Goal: Information Seeking & Learning: Learn about a topic

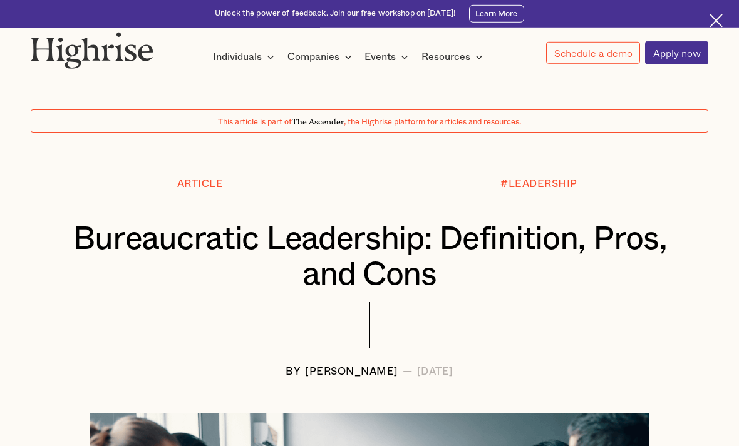
scroll to position [15, 0]
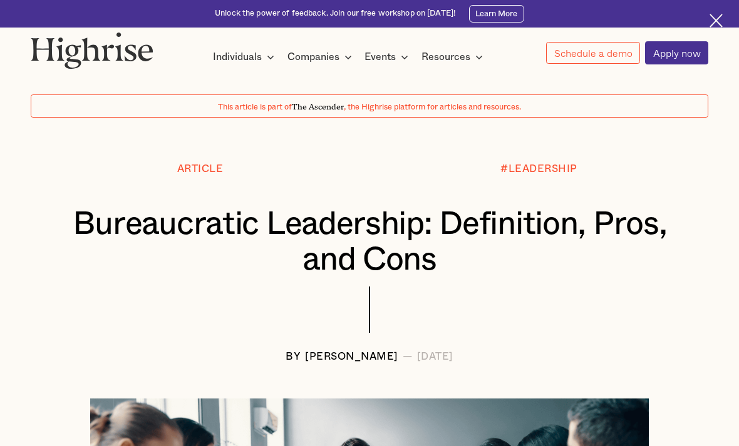
click at [189, 163] on div "Article" at bounding box center [200, 168] width 46 height 11
click at [202, 164] on div "Article" at bounding box center [200, 168] width 46 height 11
click at [198, 167] on div "Article" at bounding box center [200, 168] width 46 height 11
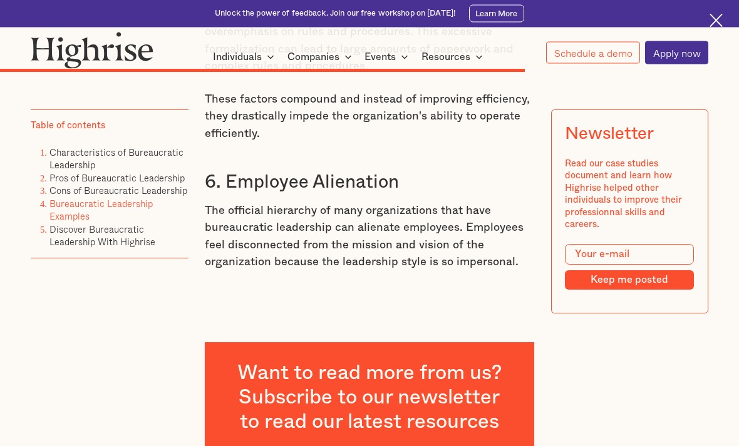
scroll to position [5834, 0]
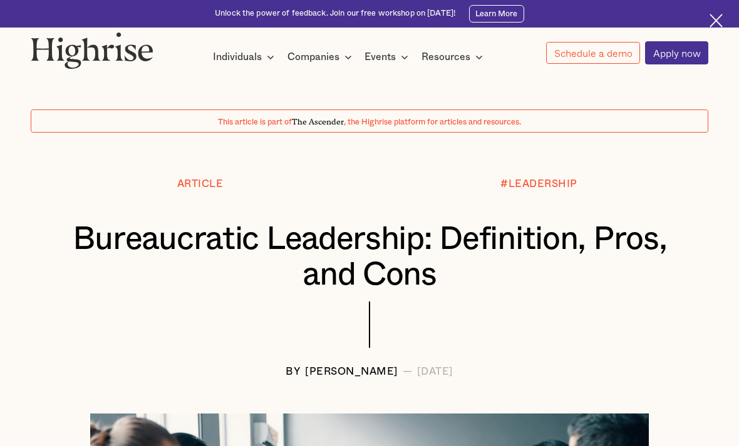
click at [471, 71] on div at bounding box center [369, 68] width 739 height 9
click at [460, 59] on div "Resources" at bounding box center [445, 56] width 49 height 15
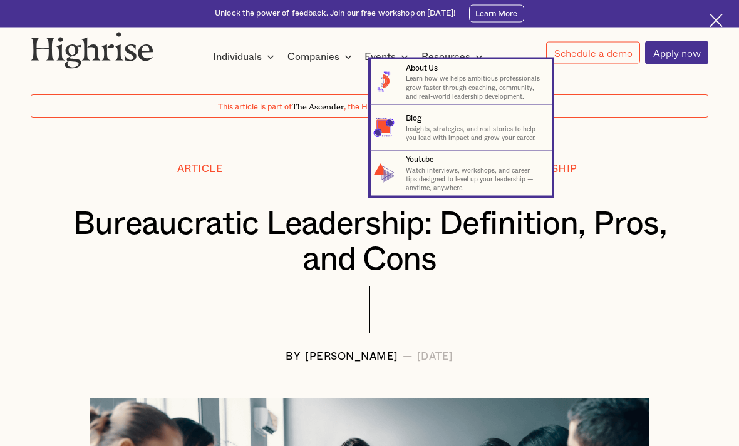
scroll to position [4, 0]
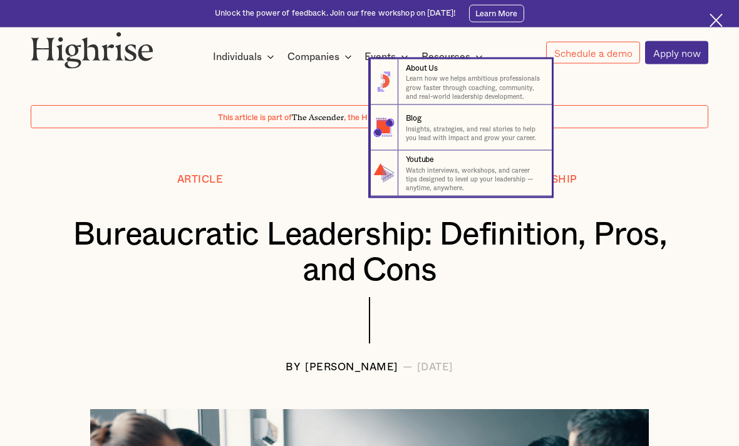
click at [250, 185] on nav "8 About Us Learn how we helps ambitious professionals grow faster through coach…" at bounding box center [370, 127] width 732 height 137
click at [229, 55] on div "Individuals" at bounding box center [237, 56] width 49 height 15
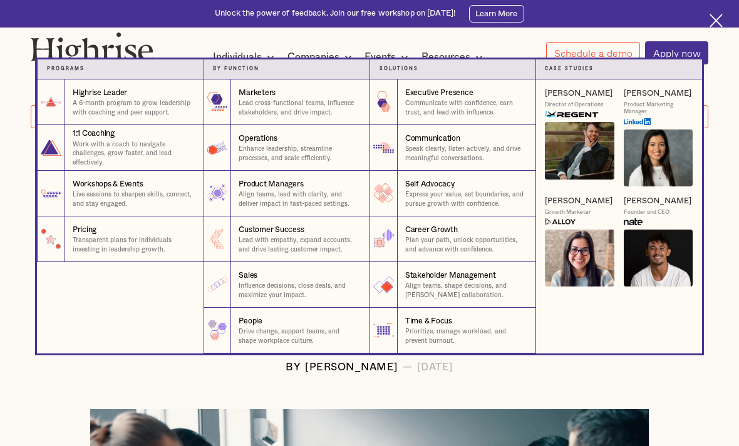
click at [231, 53] on div "Individuals" at bounding box center [237, 56] width 49 height 15
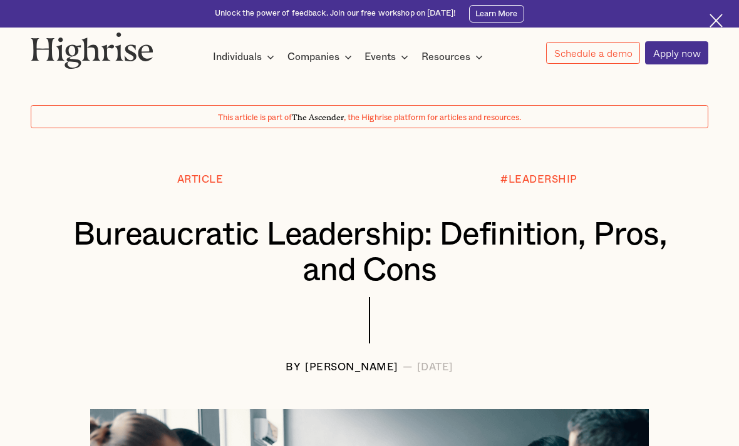
click at [373, 53] on div "Events" at bounding box center [379, 56] width 31 height 15
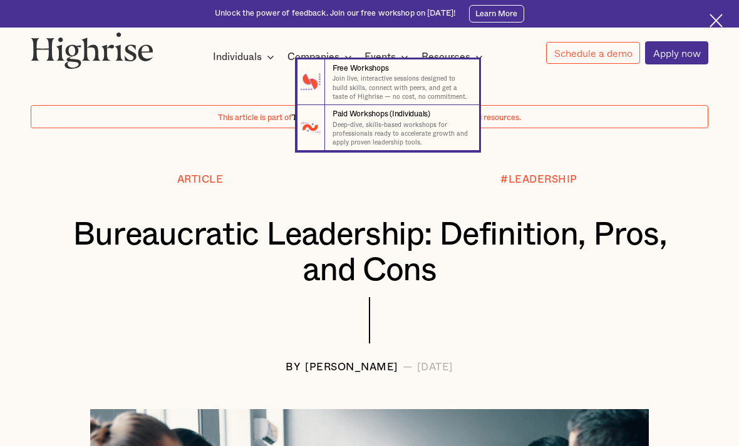
click at [371, 46] on div "How It Works Individuals Programs 1 Highrise Leader A 6-month program to grow l…" at bounding box center [370, 48] width 732 height 33
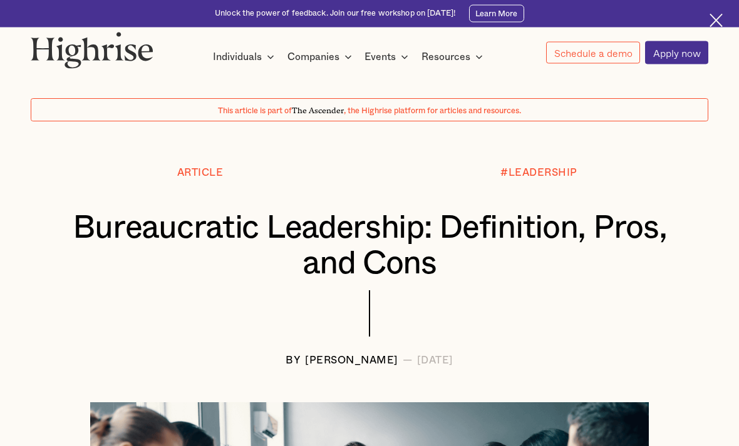
scroll to position [10, 0]
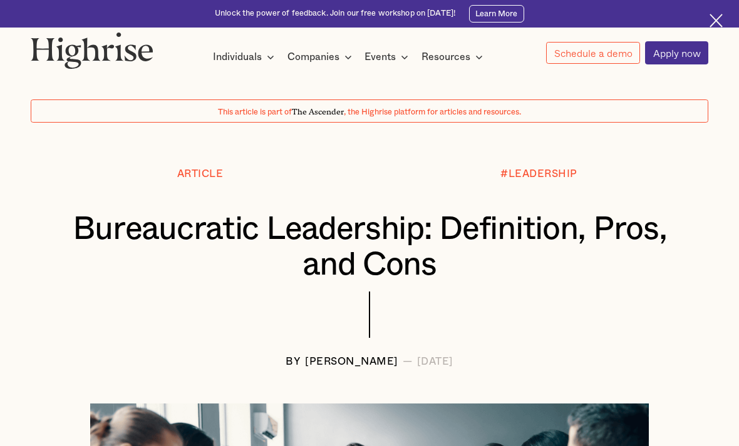
click at [248, 108] on span "This article is part of" at bounding box center [255, 112] width 74 height 8
click at [309, 104] on div "This article is part of The Ascender , the Highrise platform for articles and r…" at bounding box center [369, 111] width 677 height 23
click at [381, 108] on span ", the Highrise platform for articles and resources." at bounding box center [432, 112] width 177 height 8
click at [451, 109] on span ", the Highrise platform for articles and resources." at bounding box center [432, 112] width 177 height 8
click at [481, 110] on span ", the Highrise platform for articles and resources." at bounding box center [432, 112] width 177 height 8
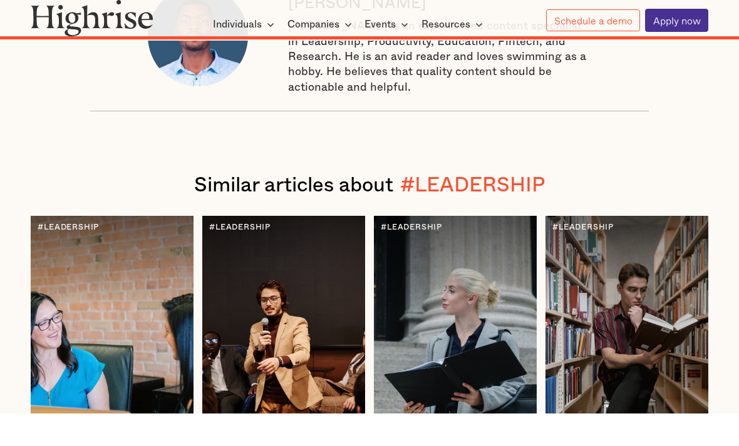
scroll to position [8364, 0]
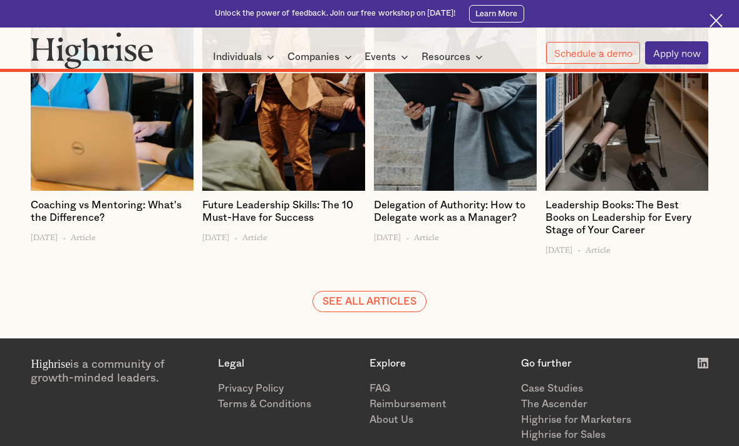
click at [348, 291] on link "SEE ALL ARTICLES" at bounding box center [368, 302] width 113 height 22
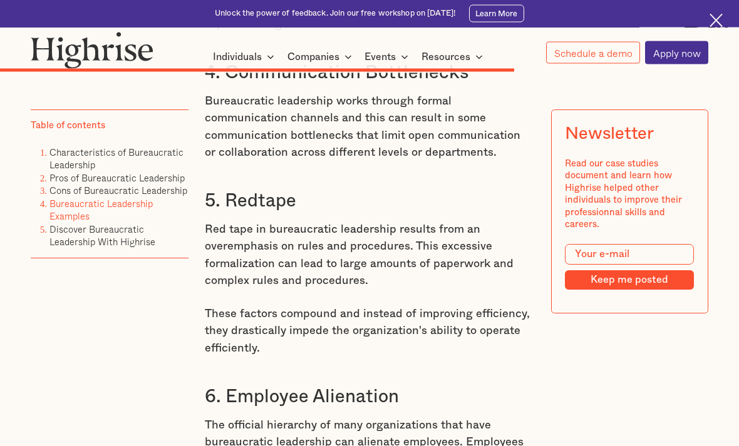
scroll to position [5591, 0]
